Goal: Information Seeking & Learning: Learn about a topic

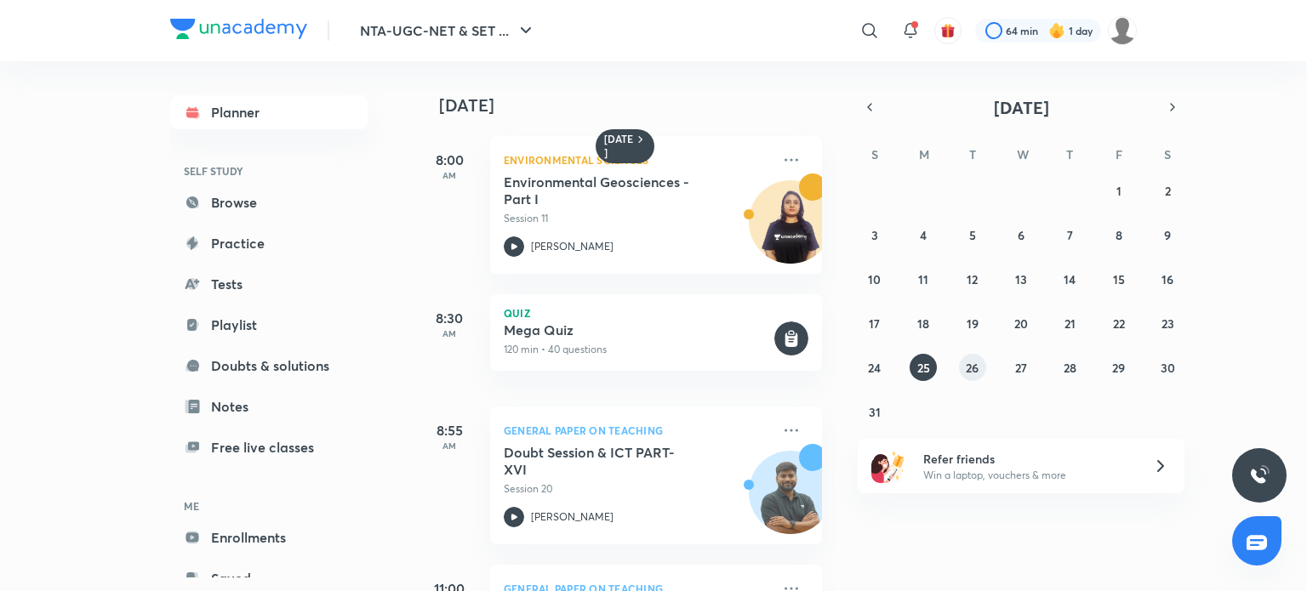
click at [972, 367] on abbr "26" at bounding box center [972, 368] width 13 height 16
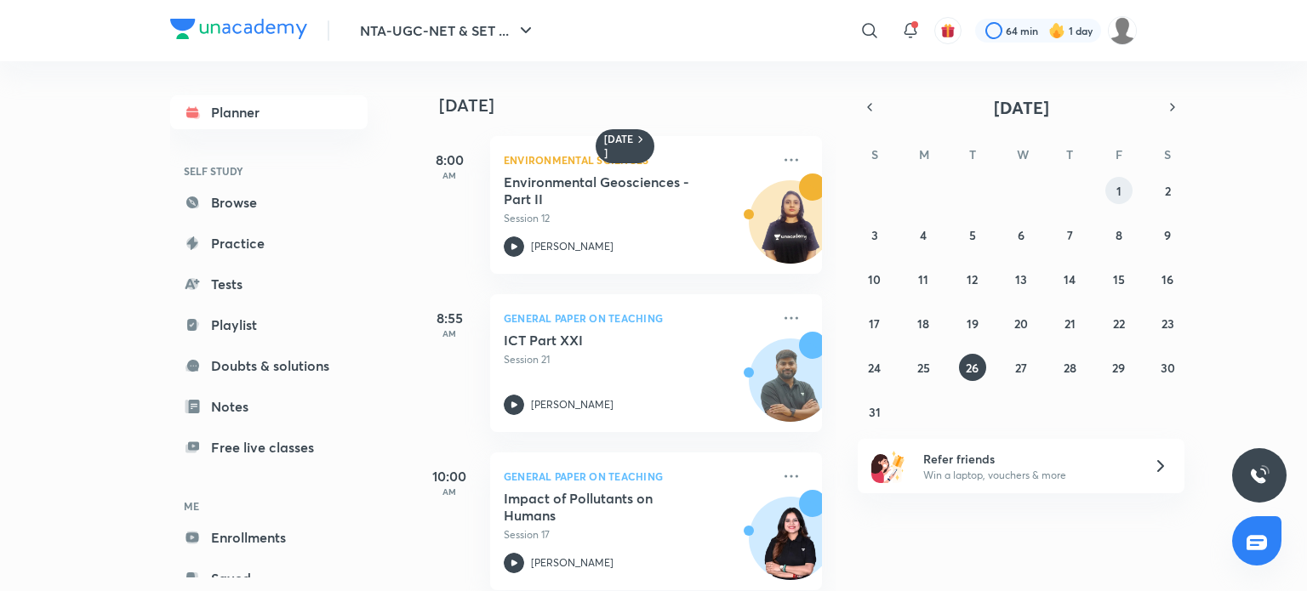
click at [1119, 193] on abbr "1" at bounding box center [1118, 191] width 5 height 16
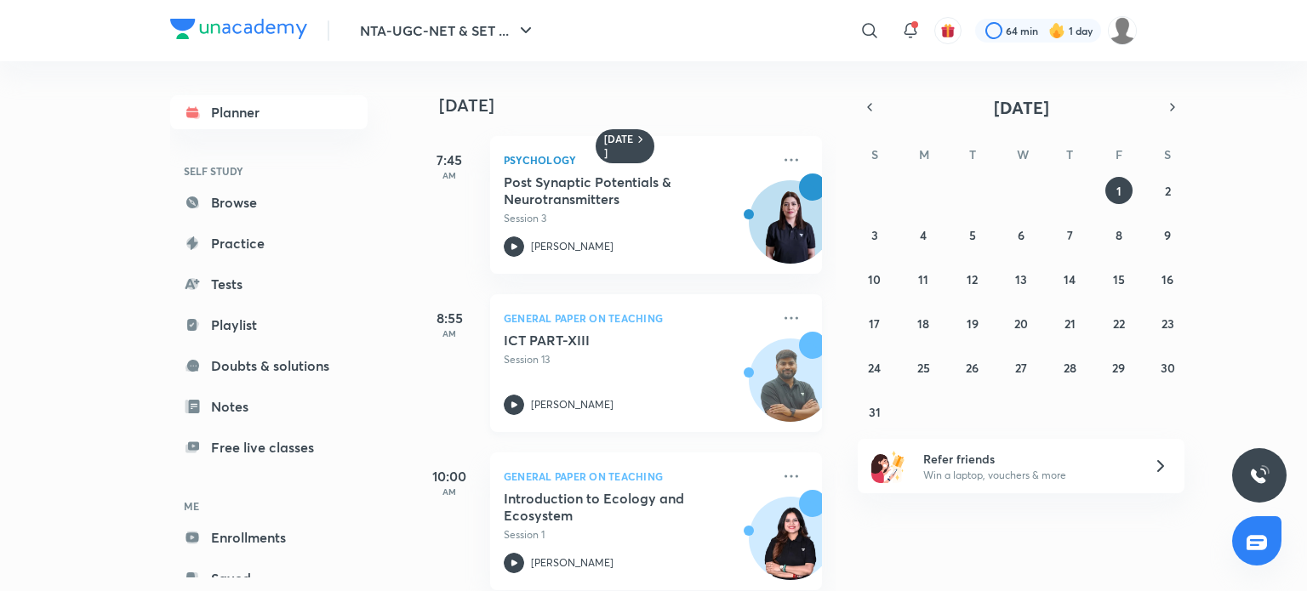
click at [603, 362] on p "Session 13" at bounding box center [637, 359] width 267 height 15
click at [512, 399] on iframe at bounding box center [653, 295] width 1307 height 591
click at [1167, 190] on abbr "2" at bounding box center [1168, 191] width 6 height 16
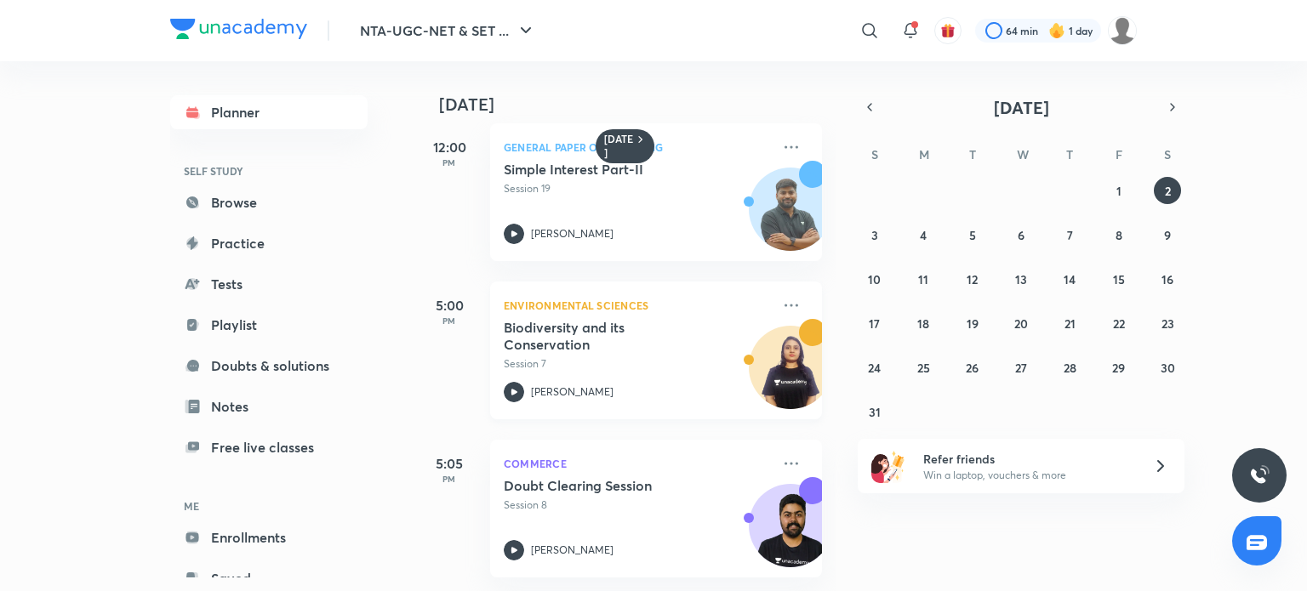
scroll to position [24, 0]
click at [874, 231] on abbr "3" at bounding box center [874, 235] width 7 height 16
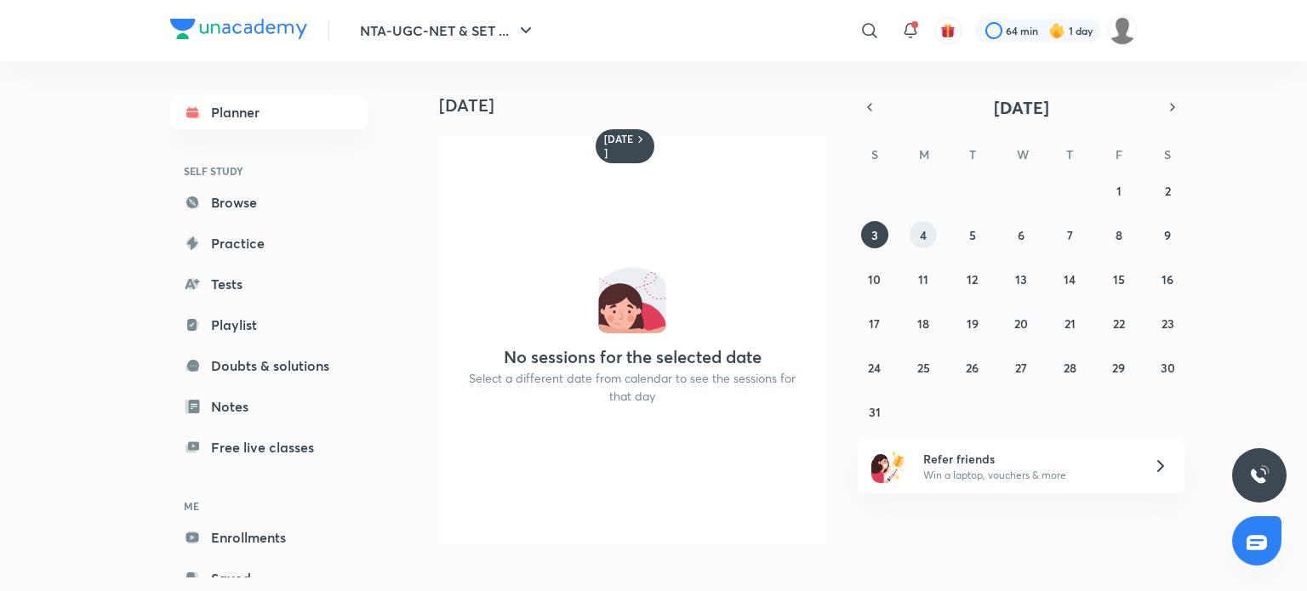
click at [922, 234] on abbr "4" at bounding box center [923, 235] width 7 height 16
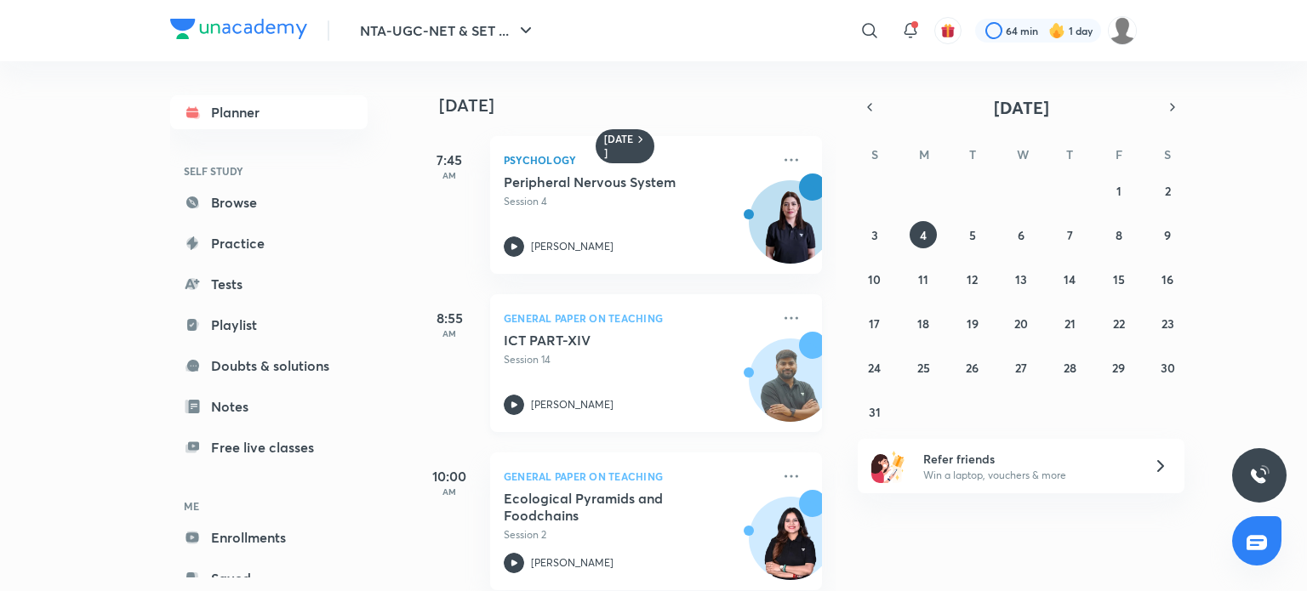
click at [624, 363] on p "Session 14" at bounding box center [637, 359] width 267 height 15
click at [974, 232] on abbr "5" at bounding box center [972, 235] width 7 height 16
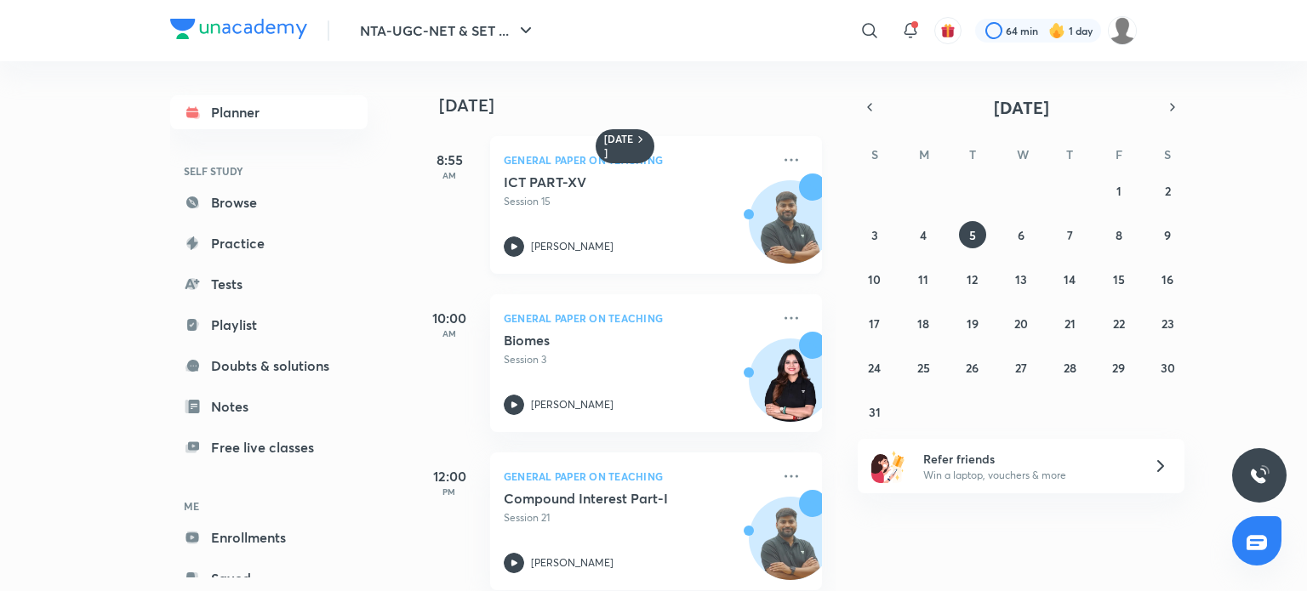
click at [658, 190] on h5 "ICT PART-XV" at bounding box center [610, 182] width 212 height 17
click at [1021, 235] on abbr "6" at bounding box center [1021, 235] width 7 height 16
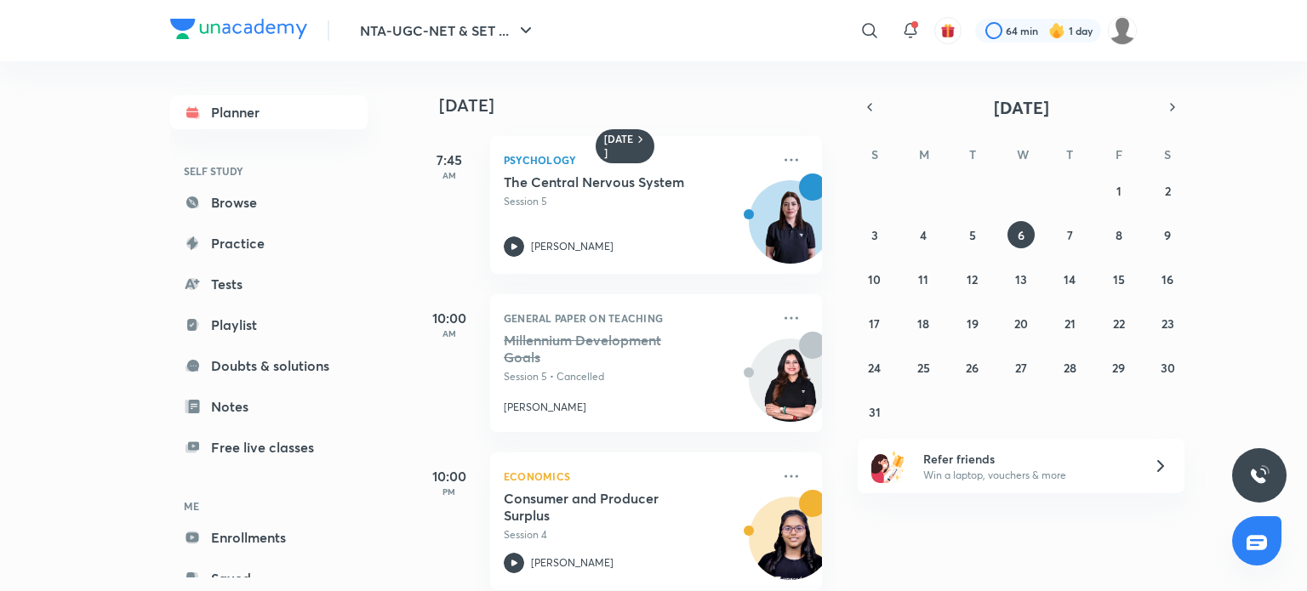
scroll to position [26, 0]
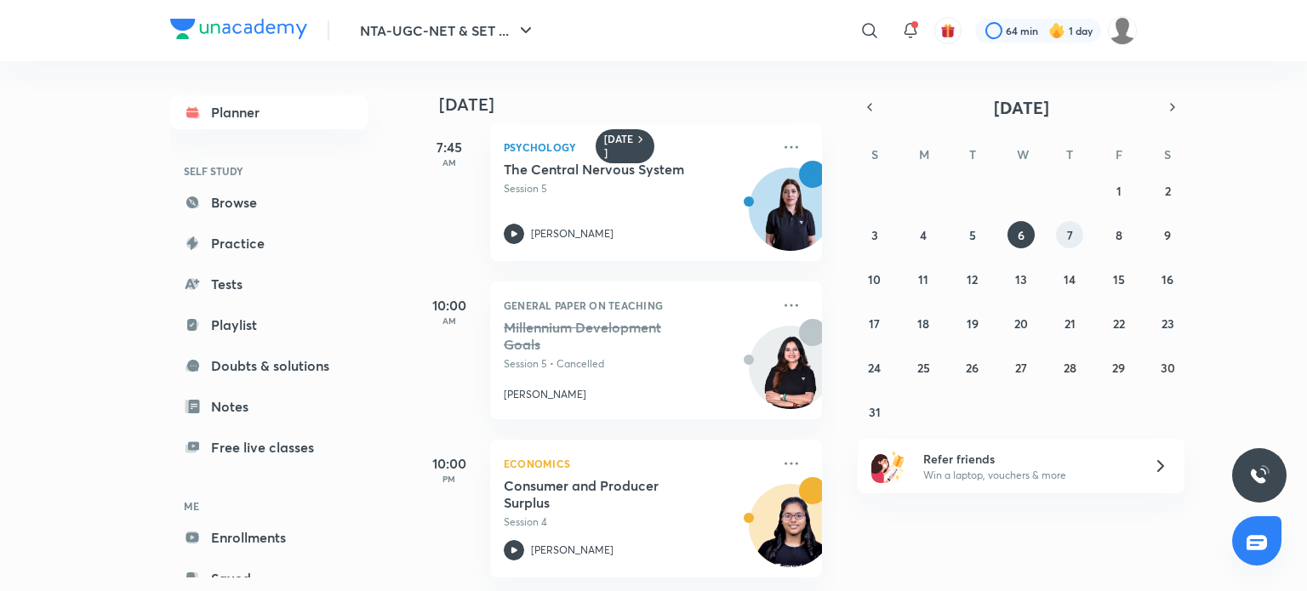
click at [1072, 235] on abbr "7" at bounding box center [1070, 235] width 6 height 16
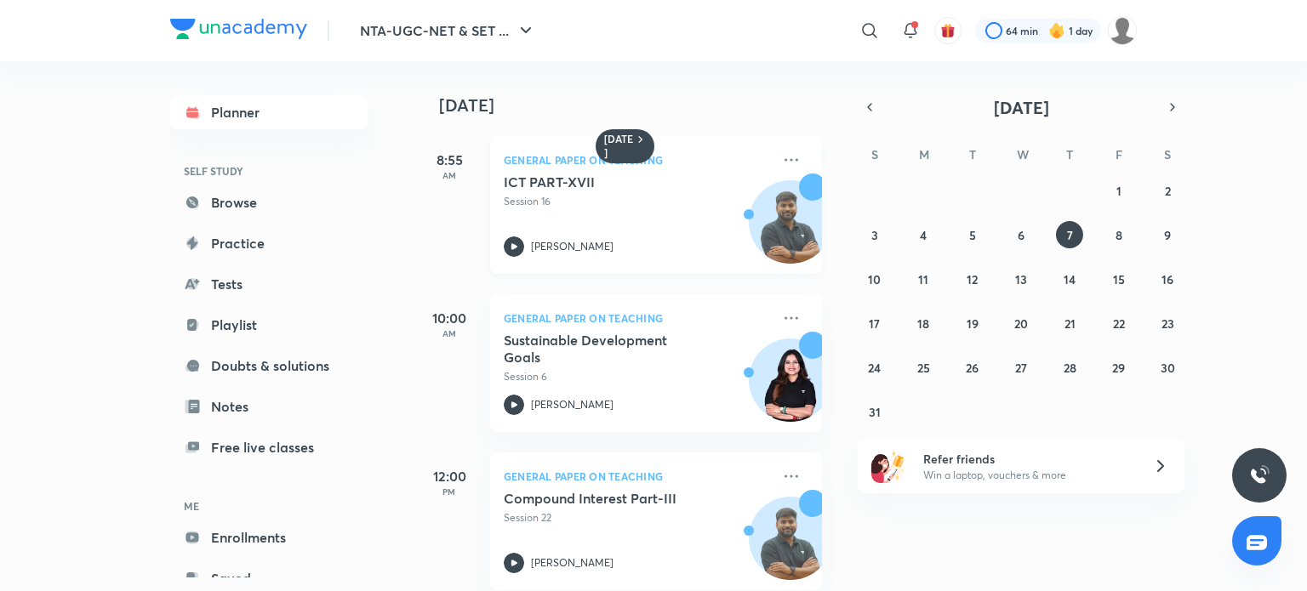
click at [635, 199] on p "Session 16" at bounding box center [637, 201] width 267 height 15
